Goal: Navigation & Orientation: Find specific page/section

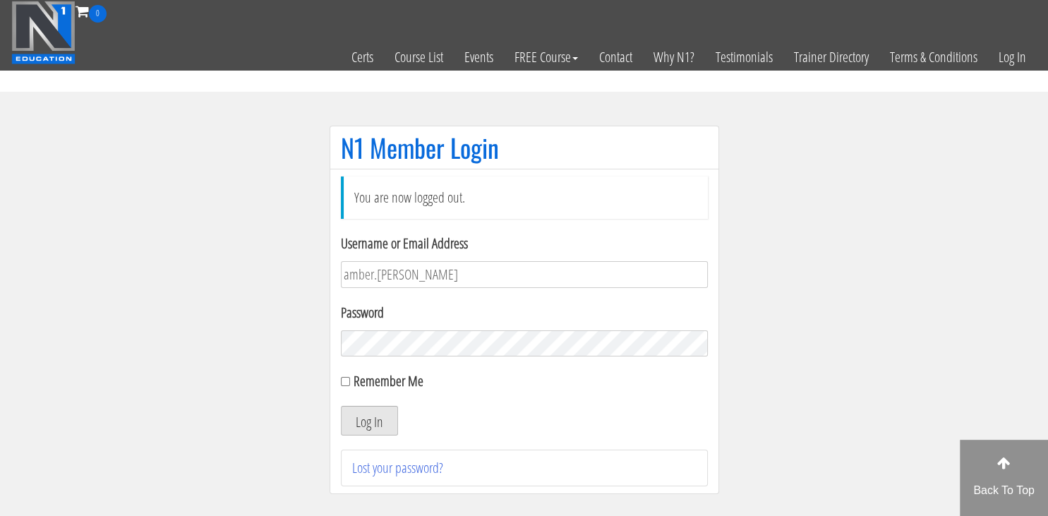
click at [373, 429] on button "Log In" at bounding box center [369, 421] width 57 height 30
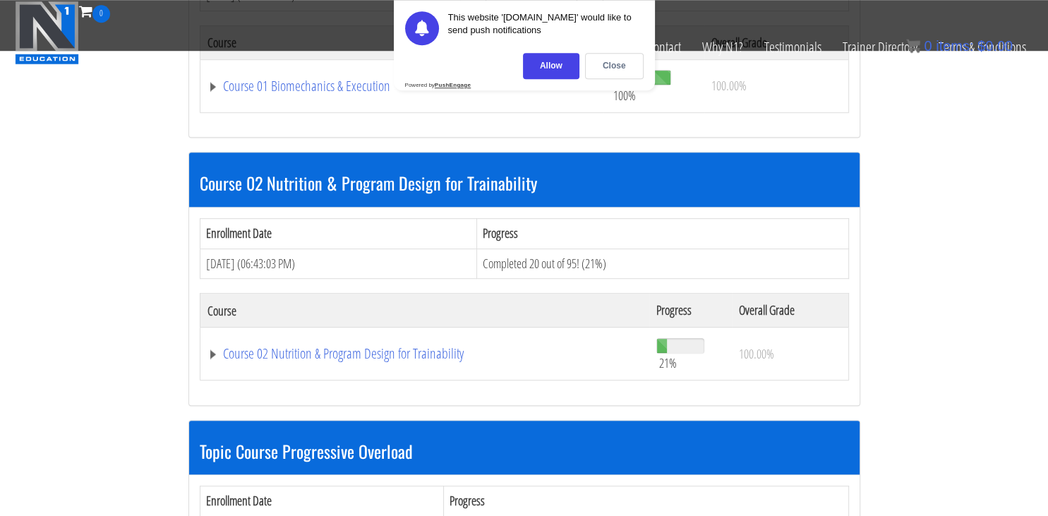
scroll to position [821, 0]
click at [610, 64] on div "Close" at bounding box center [614, 66] width 59 height 26
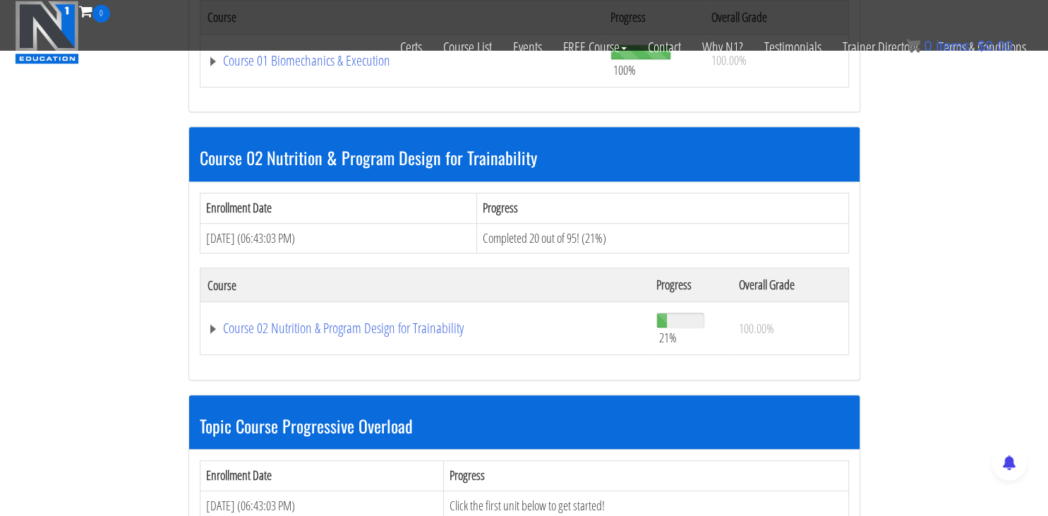
scroll to position [846, 0]
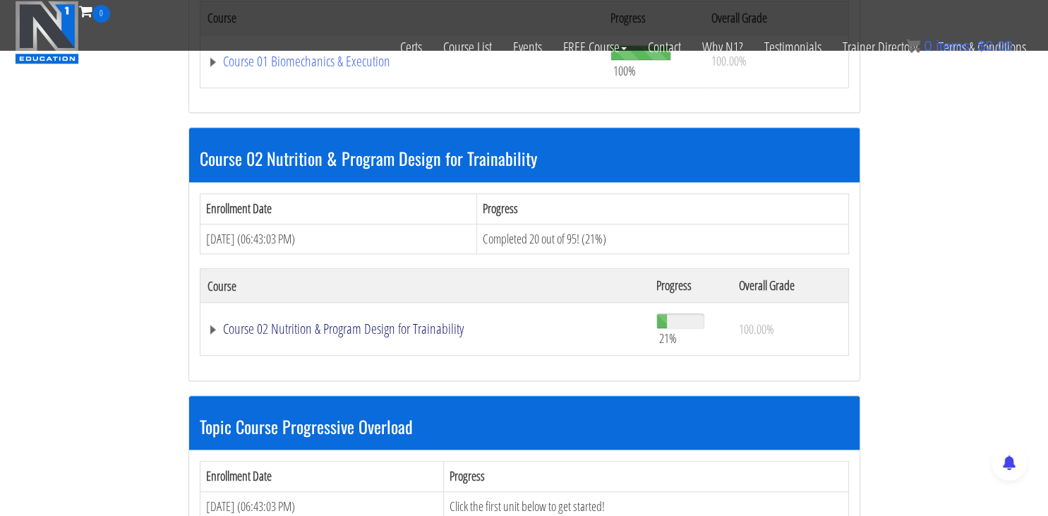
click at [435, 325] on link "Course 02 Nutrition & Program Design for Trainability" at bounding box center [424, 329] width 435 height 14
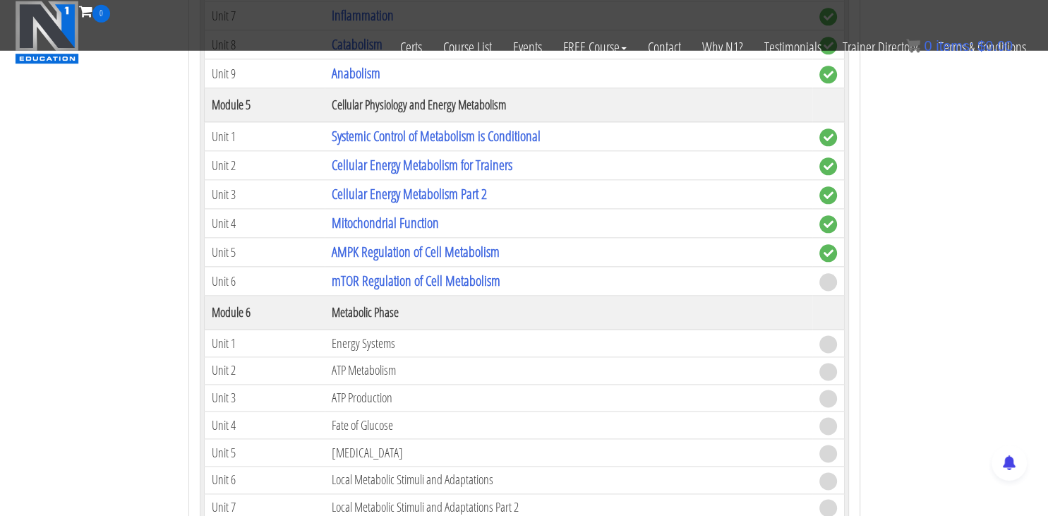
scroll to position [1687, 0]
click at [478, 274] on link "mTOR Regulation of Cell Metabolism" at bounding box center [416, 280] width 169 height 19
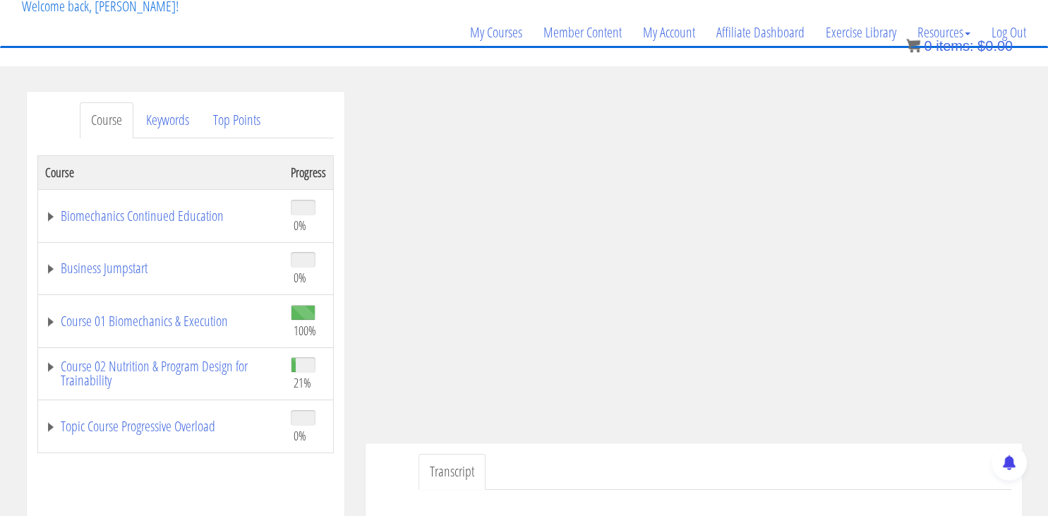
scroll to position [95, 0]
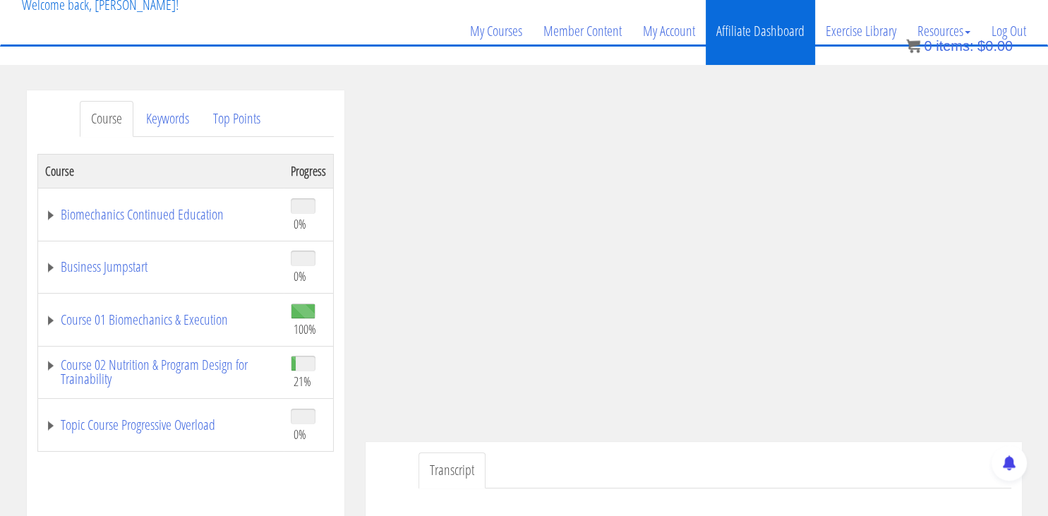
click at [767, 52] on link "Affiliate Dashboard" at bounding box center [759, 31] width 109 height 68
